Goal: Task Accomplishment & Management: Manage account settings

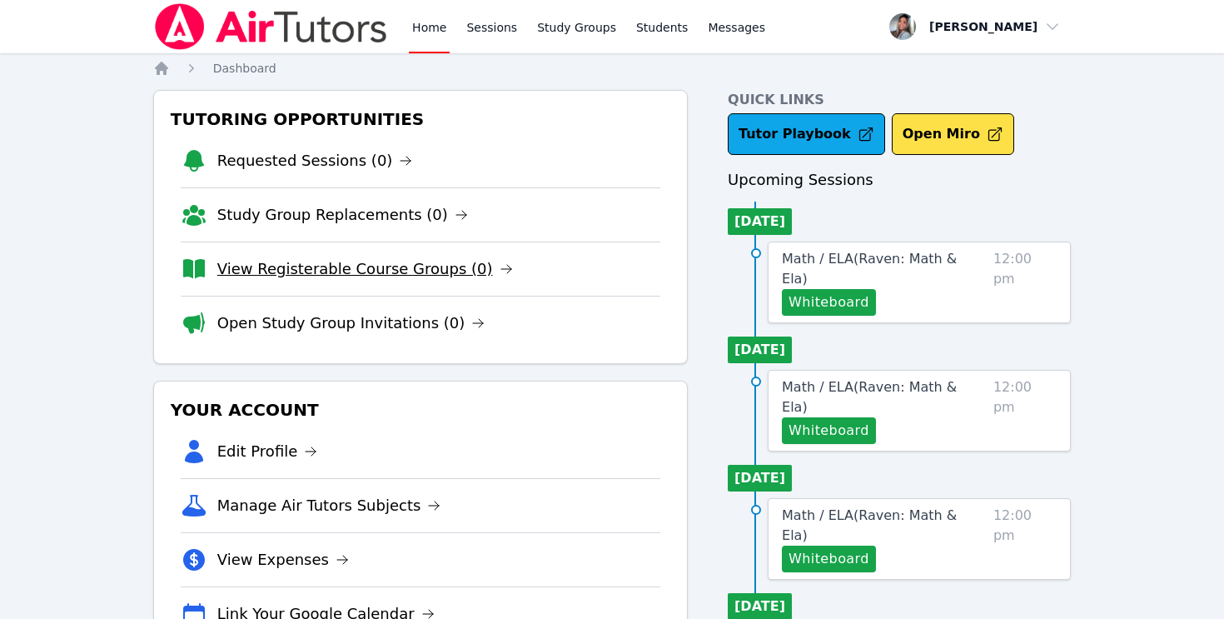
click at [377, 261] on link "View Registerable Course Groups (0)" at bounding box center [365, 268] width 296 height 23
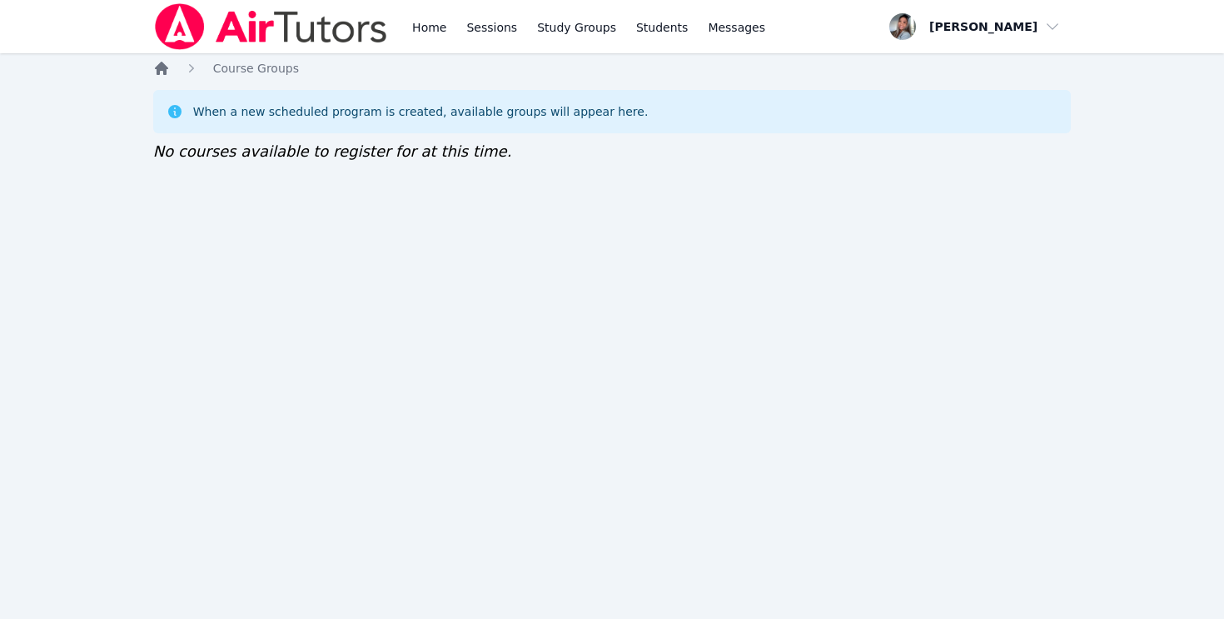
click at [156, 73] on icon "Breadcrumb" at bounding box center [161, 68] width 17 height 17
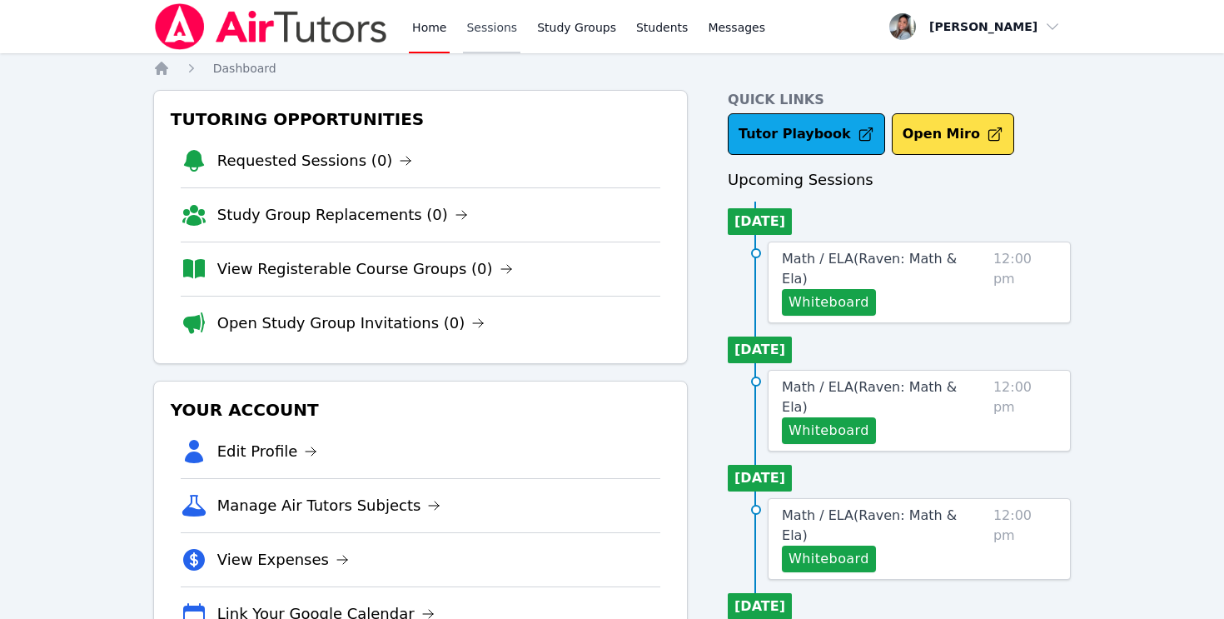
click at [496, 41] on link "Sessions" at bounding box center [491, 26] width 57 height 53
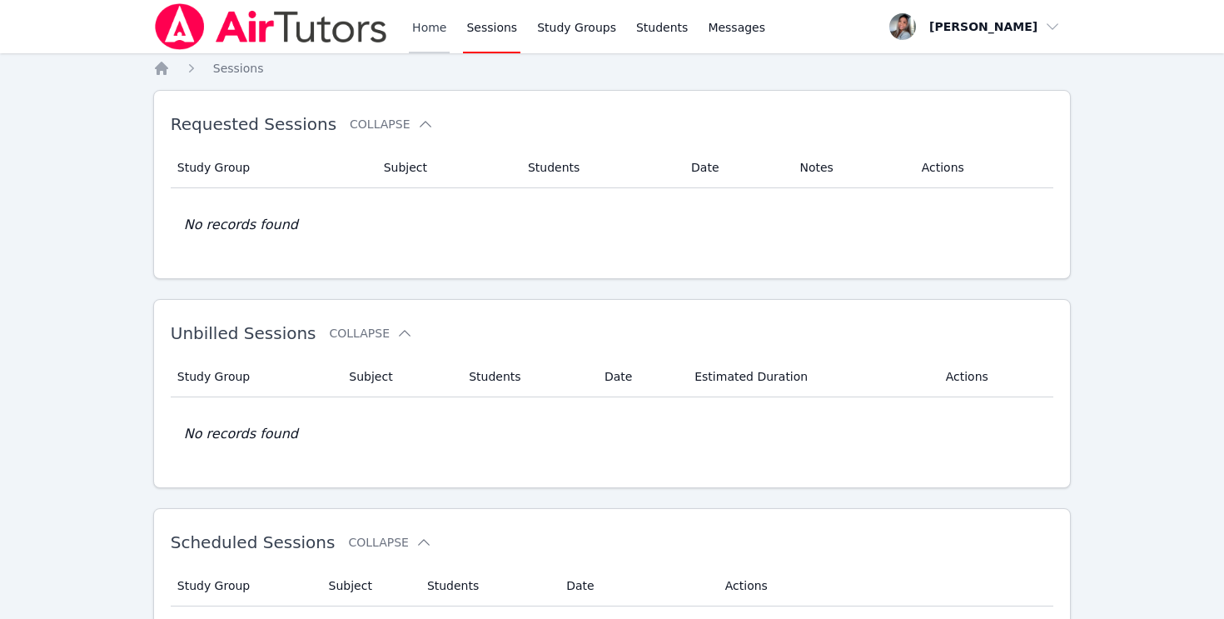
click at [429, 33] on link "Home" at bounding box center [429, 26] width 41 height 53
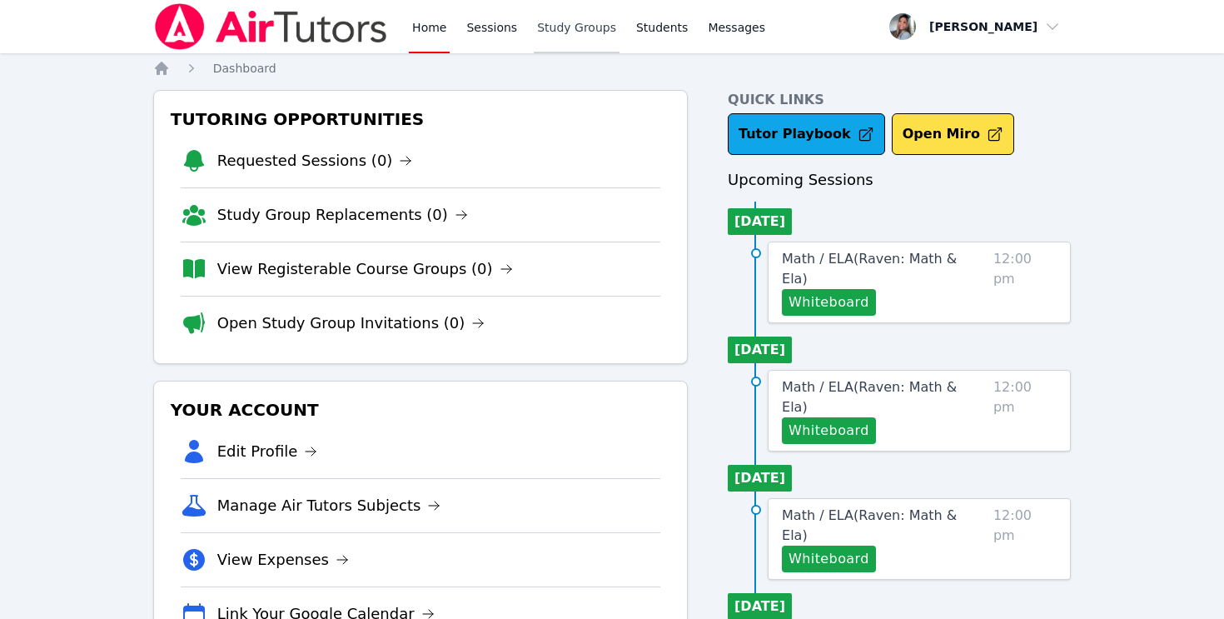
click at [569, 22] on link "Study Groups" at bounding box center [577, 26] width 86 height 53
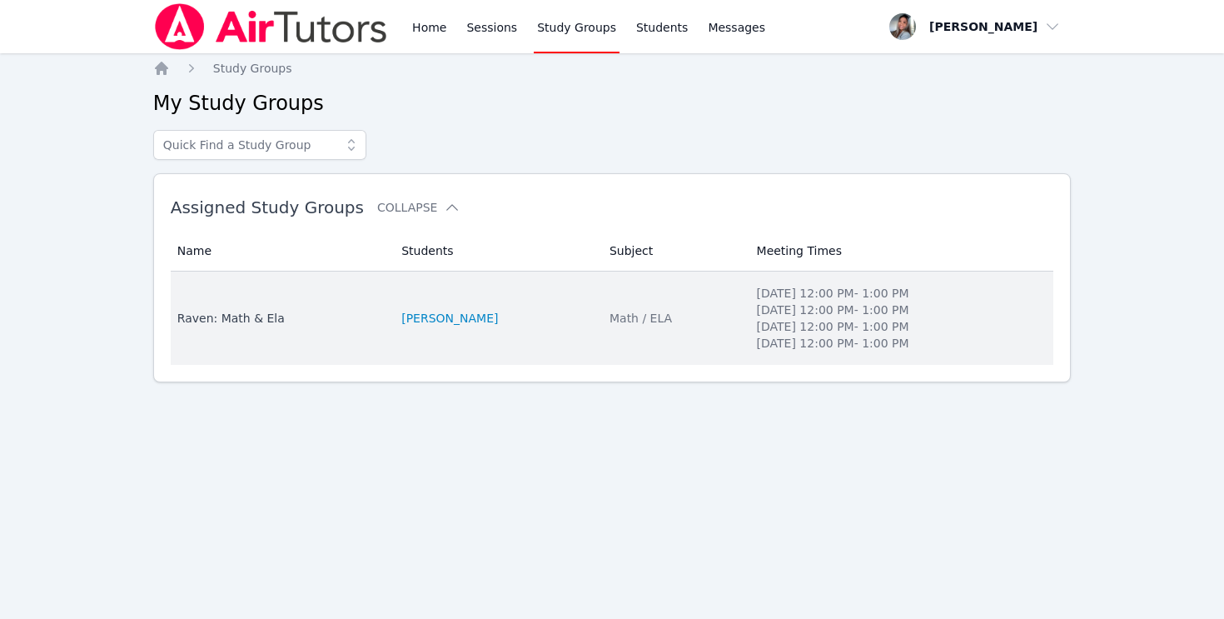
click at [508, 300] on td "Students [PERSON_NAME]" at bounding box center [495, 318] width 208 height 93
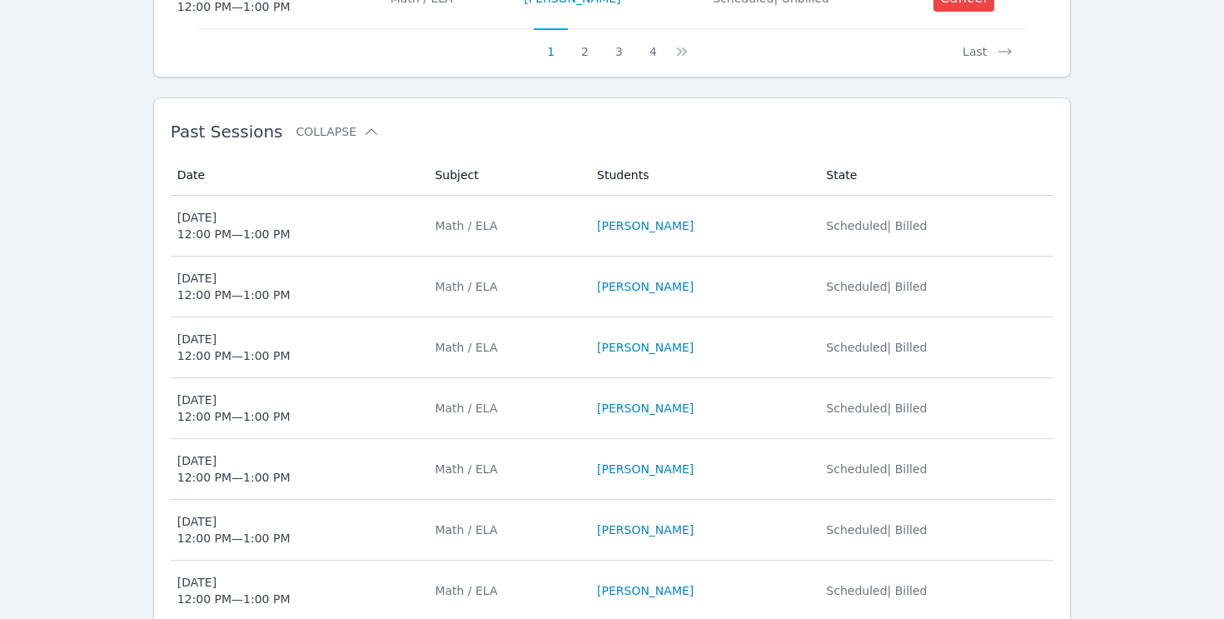
scroll to position [1124, 0]
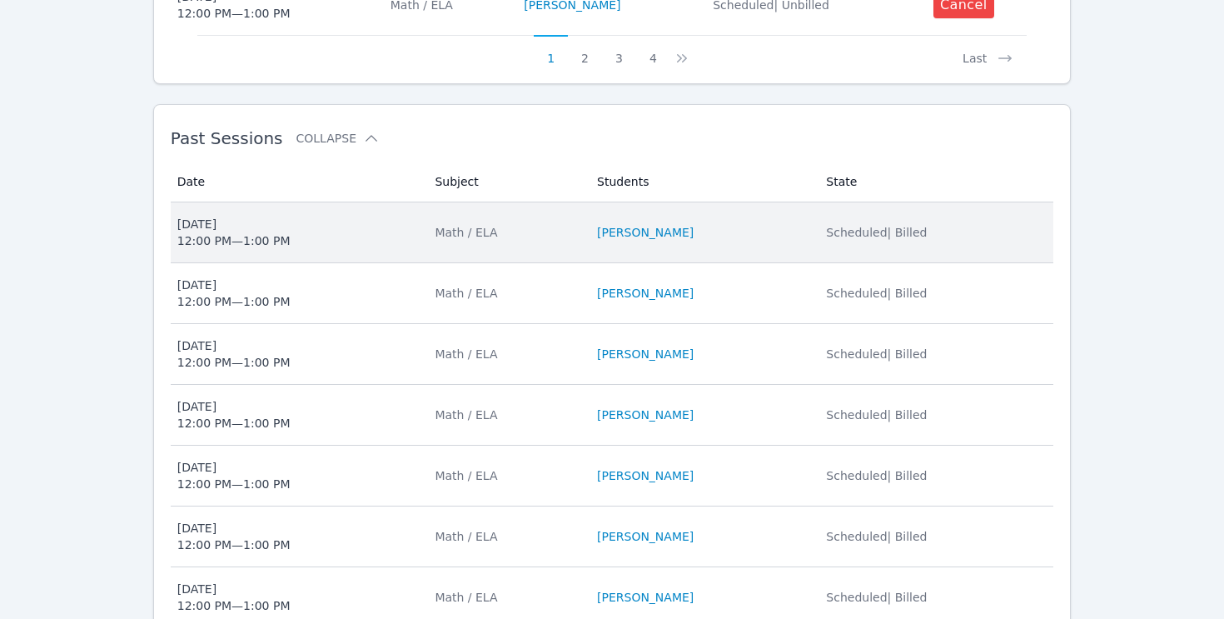
click at [359, 246] on span "[DATE] 12:00 PM — 1:00 PM" at bounding box center [296, 232] width 238 height 33
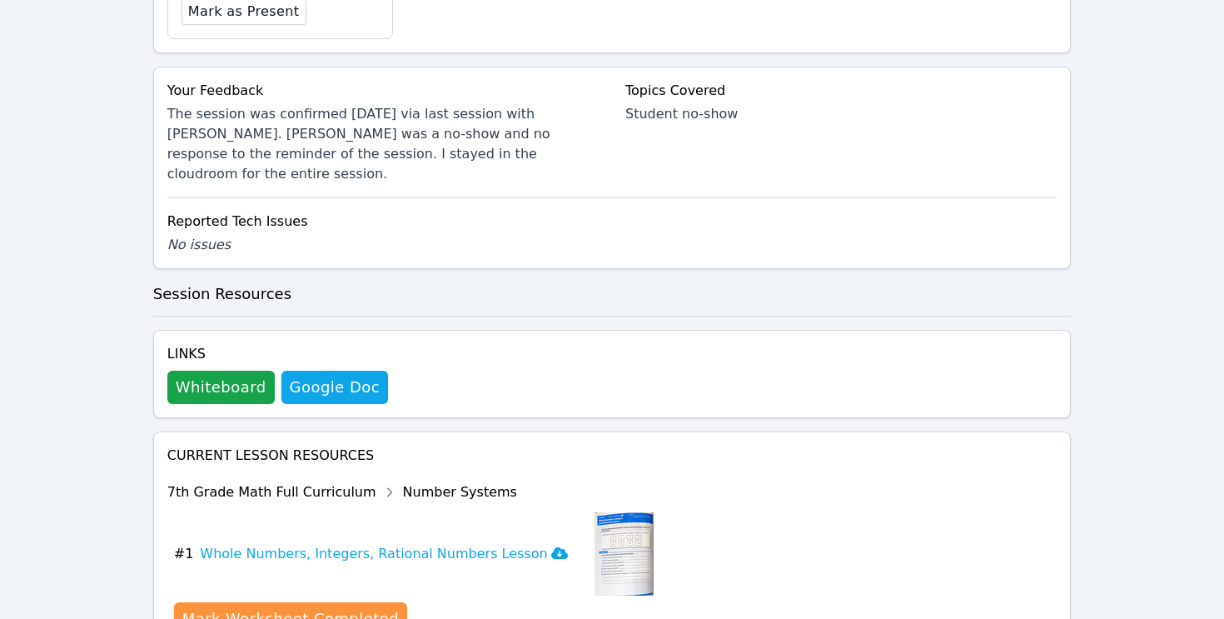
scroll to position [609, 0]
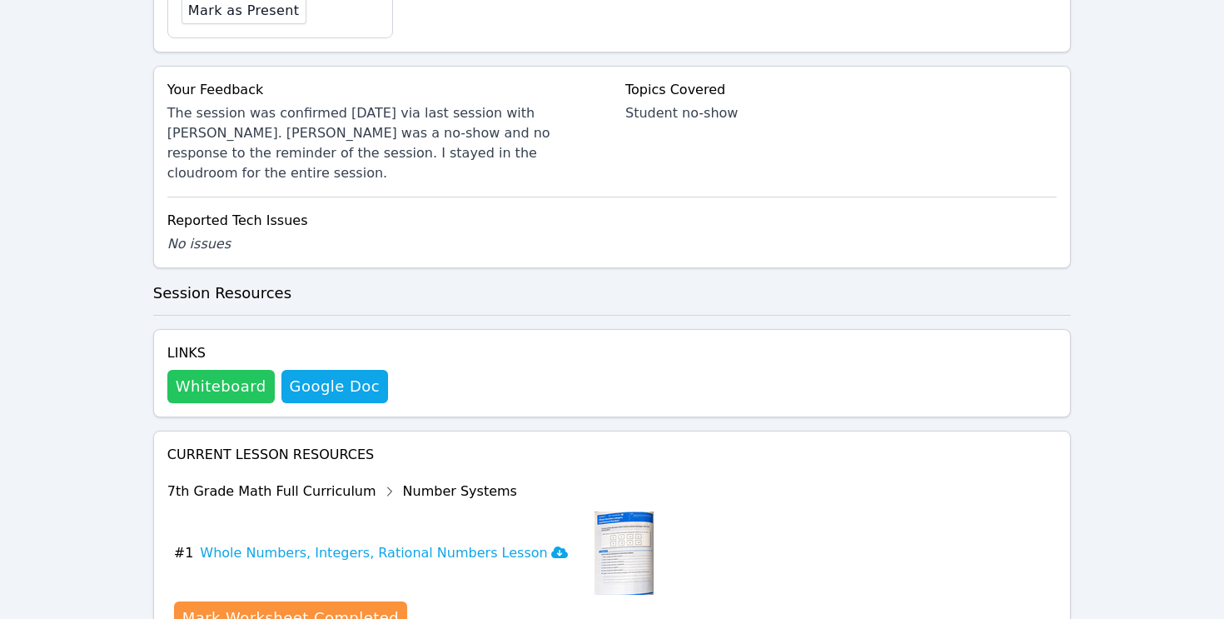
click at [200, 370] on button "Whiteboard" at bounding box center [220, 386] width 107 height 33
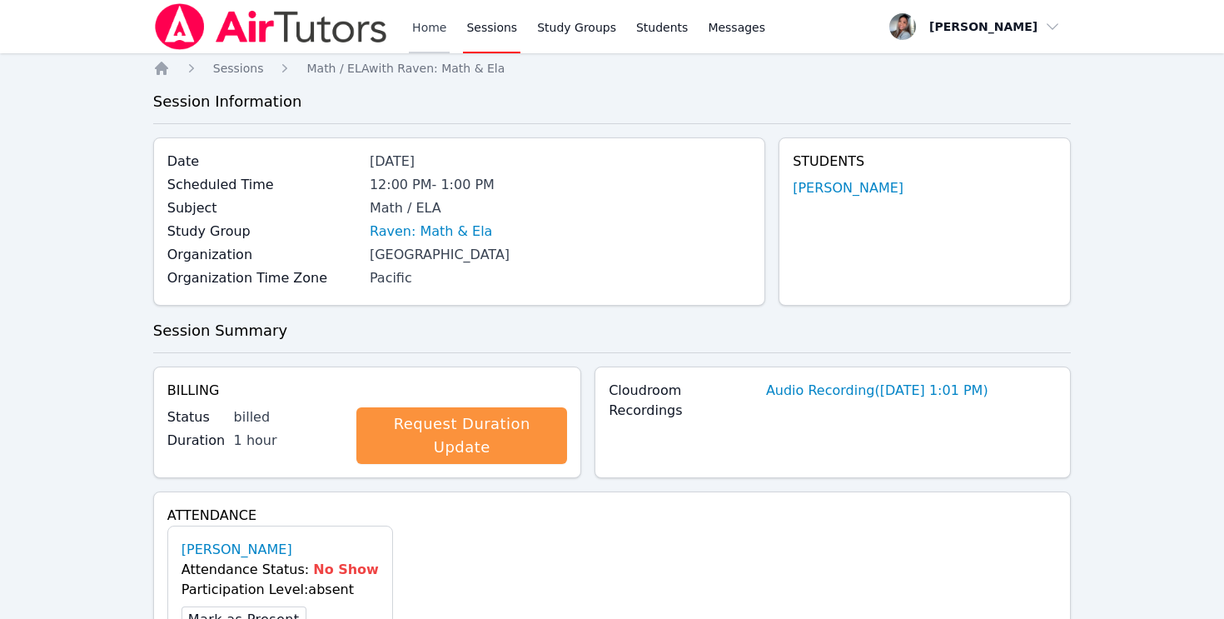
click at [430, 37] on link "Home" at bounding box center [429, 26] width 41 height 53
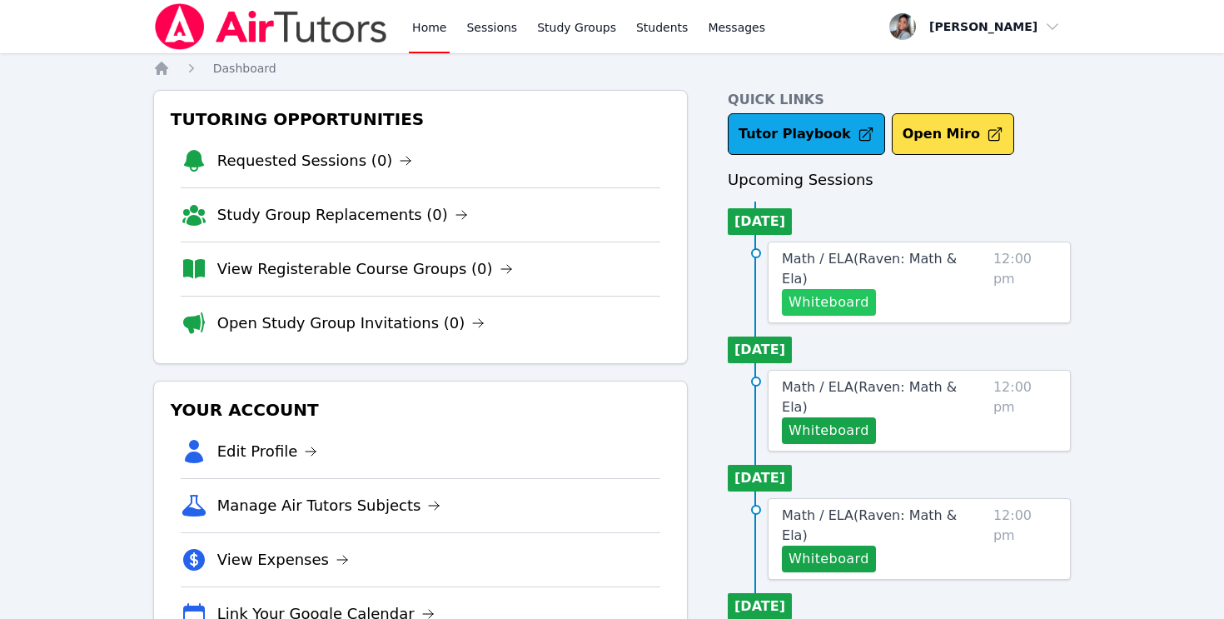
click at [848, 289] on button "Whiteboard" at bounding box center [829, 302] width 94 height 27
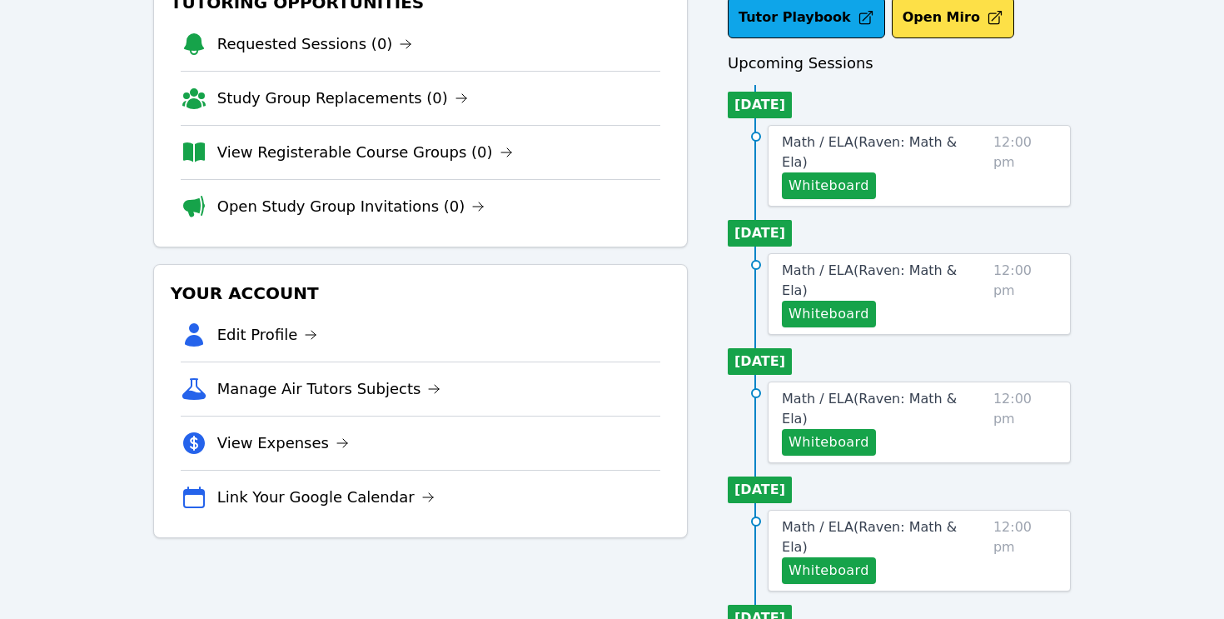
scroll to position [117, 0]
click at [935, 142] on span "Math / ELA ( Raven: Math & Ela )" at bounding box center [869, 151] width 175 height 36
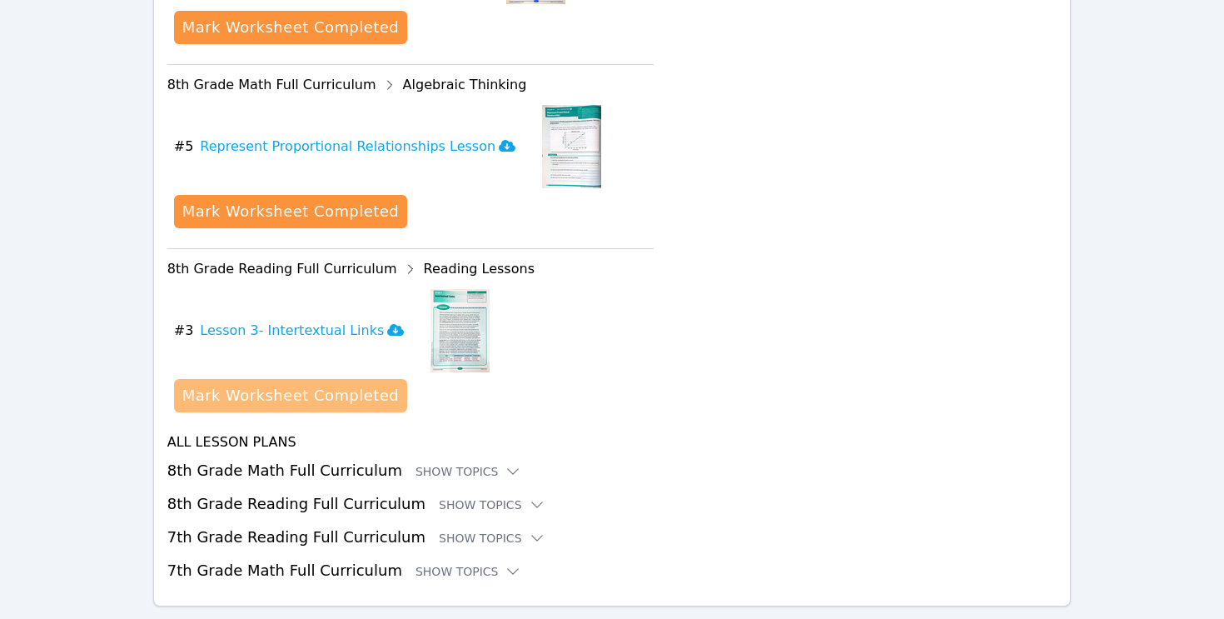
scroll to position [1015, 0]
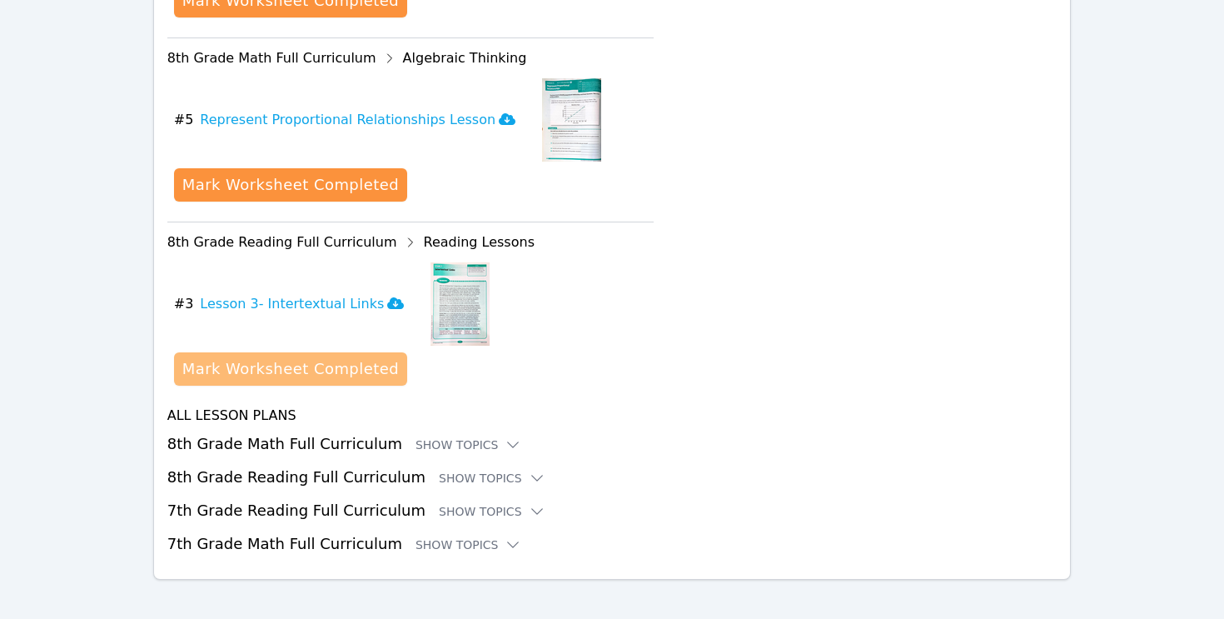
click at [330, 366] on div "Mark Worksheet Completed" at bounding box center [290, 368] width 217 height 23
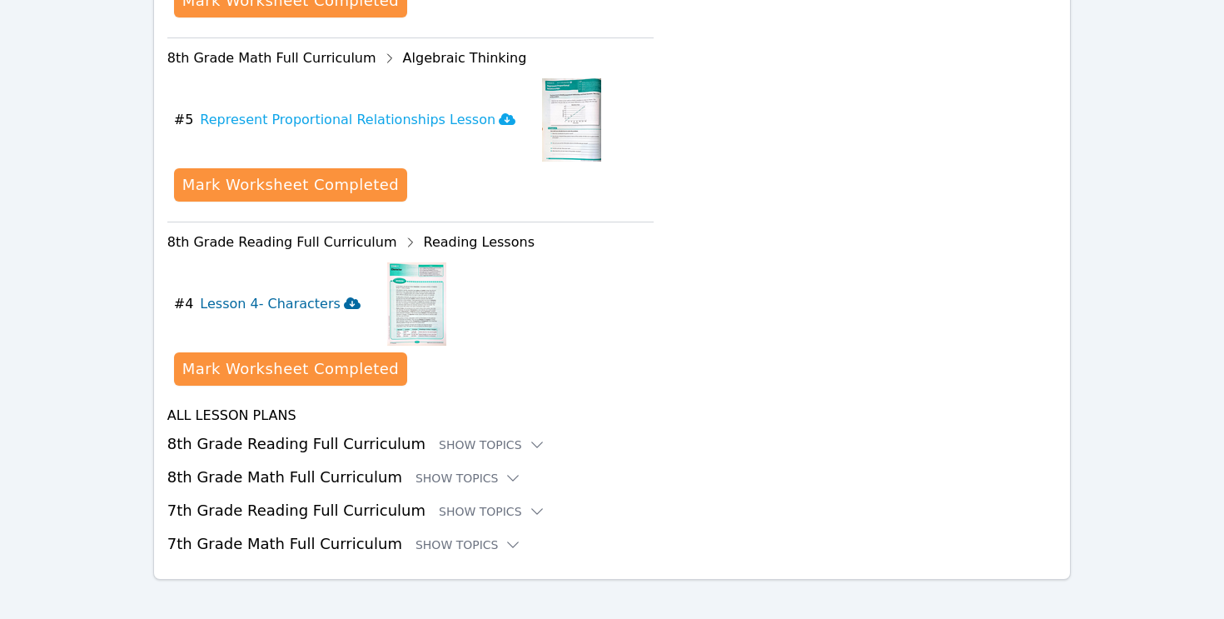
click at [309, 307] on h3 "Lesson 4- Characters" at bounding box center [280, 304] width 161 height 20
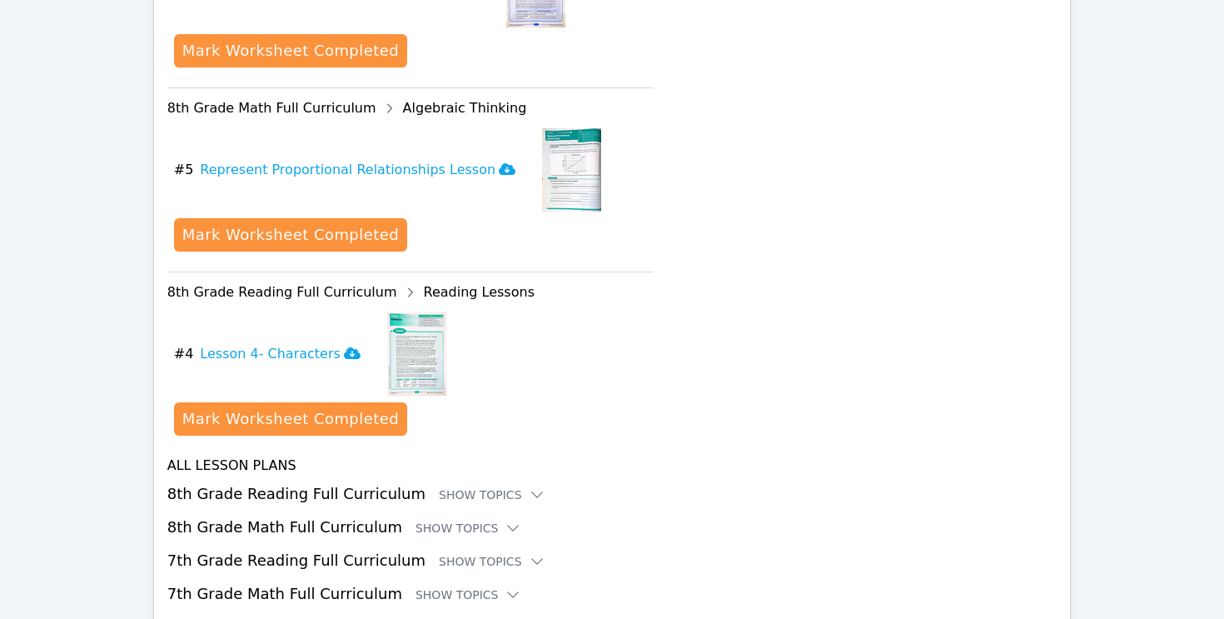
scroll to position [0, 0]
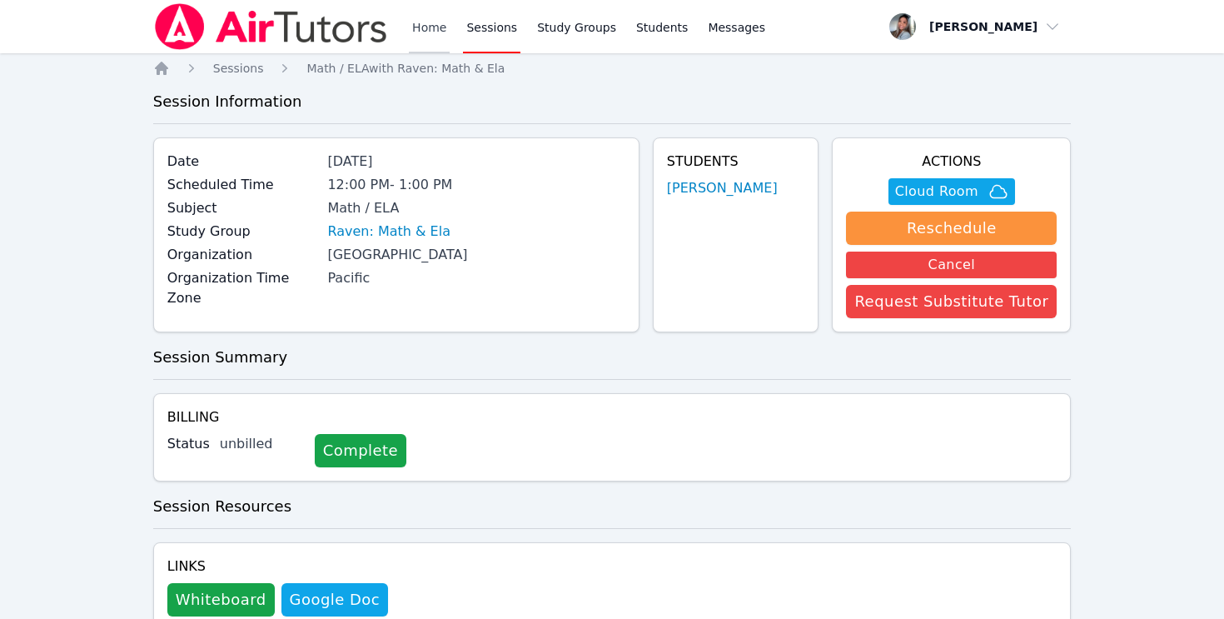
click at [435, 42] on link "Home" at bounding box center [429, 26] width 41 height 53
